Goal: Information Seeking & Learning: Learn about a topic

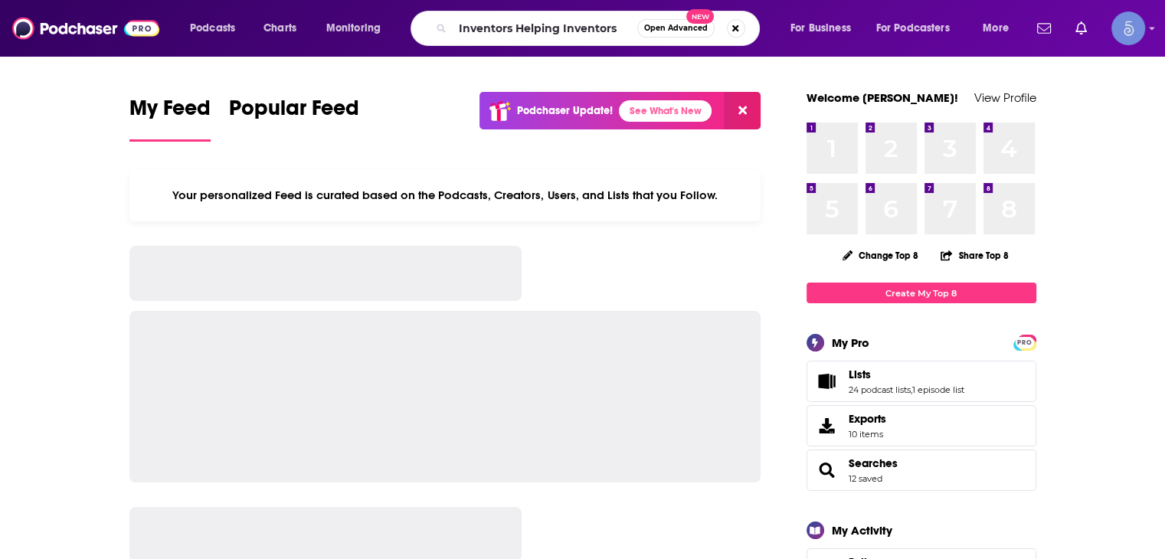
type input "Inventors Helping Inventors"
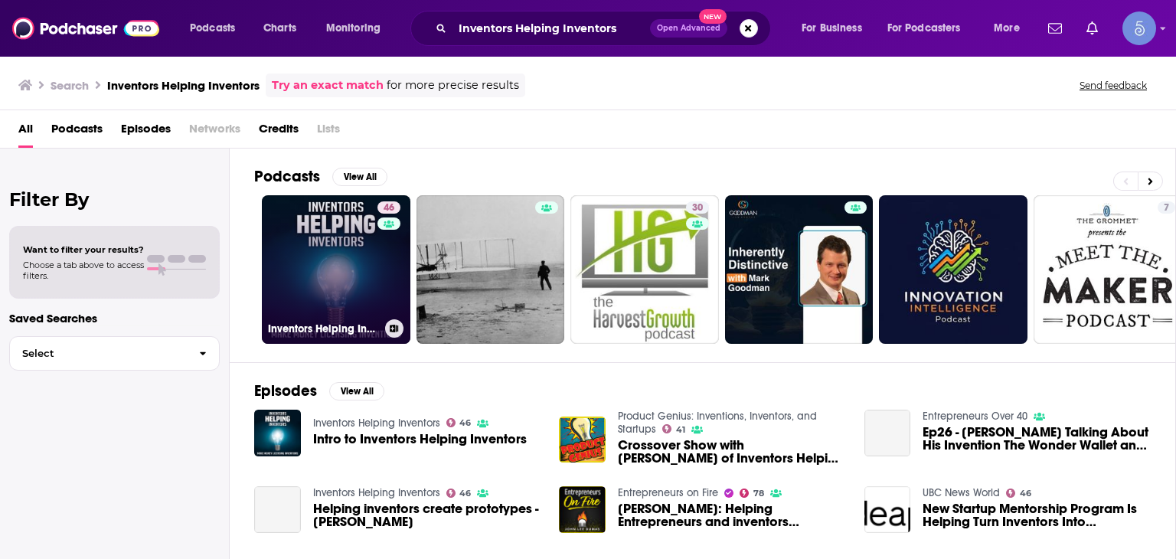
click at [361, 242] on link "46 Inventors Helping Inventors" at bounding box center [336, 269] width 149 height 149
